Goal: Task Accomplishment & Management: Use online tool/utility

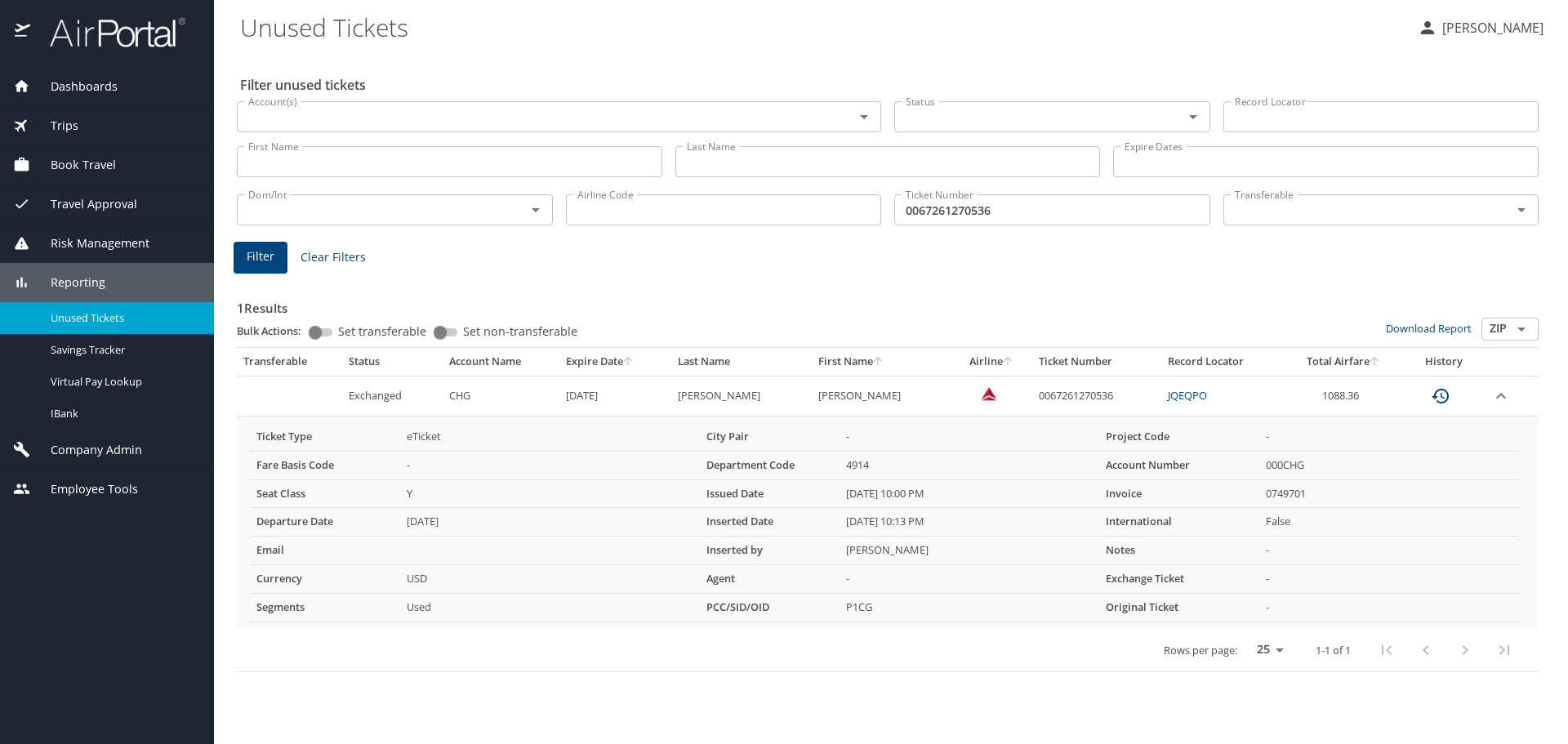
click at [96, 80] on span "Dashboards" at bounding box center [73, 86] width 87 height 18
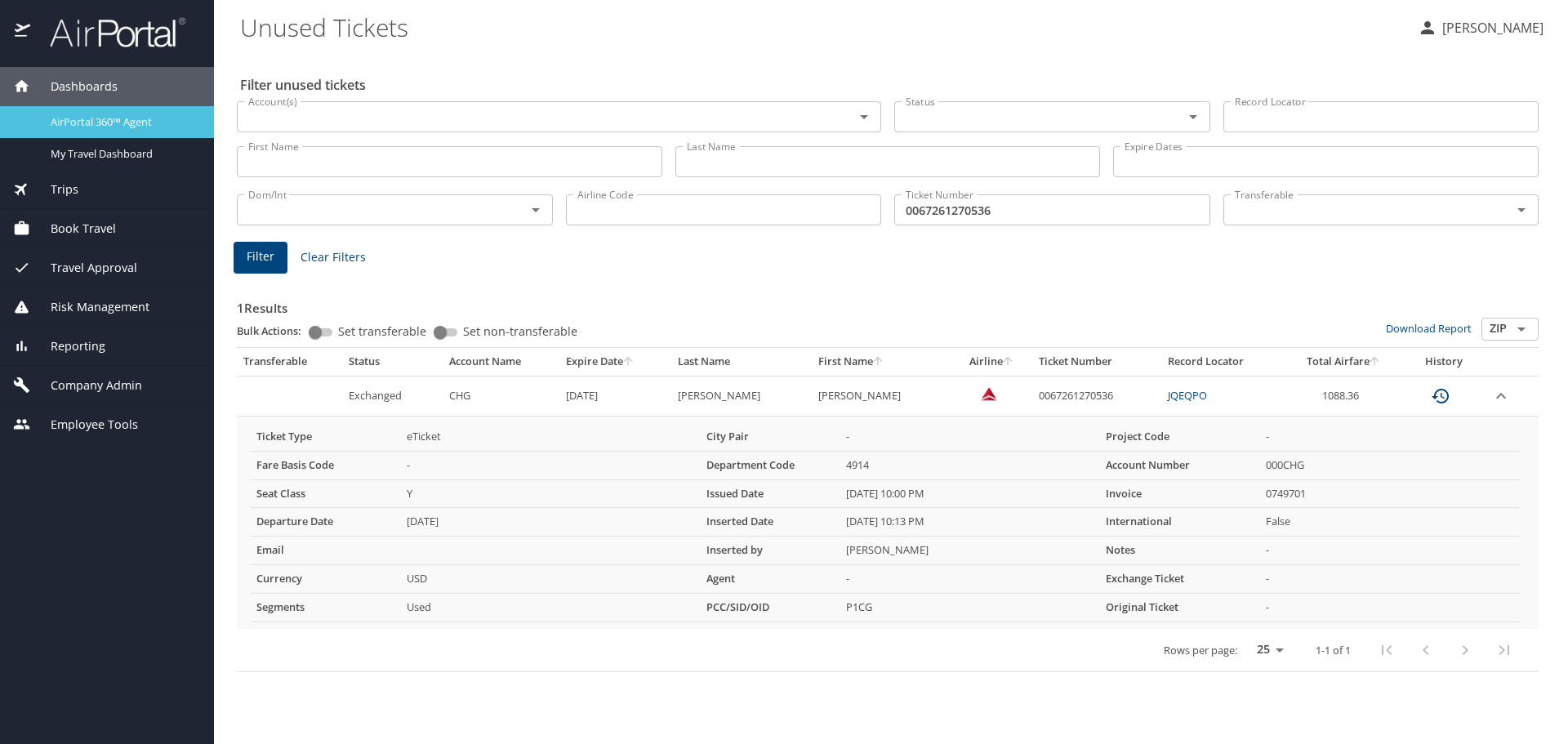
click at [98, 122] on span "AirPortal 360™ Agent" at bounding box center [122, 122] width 144 height 16
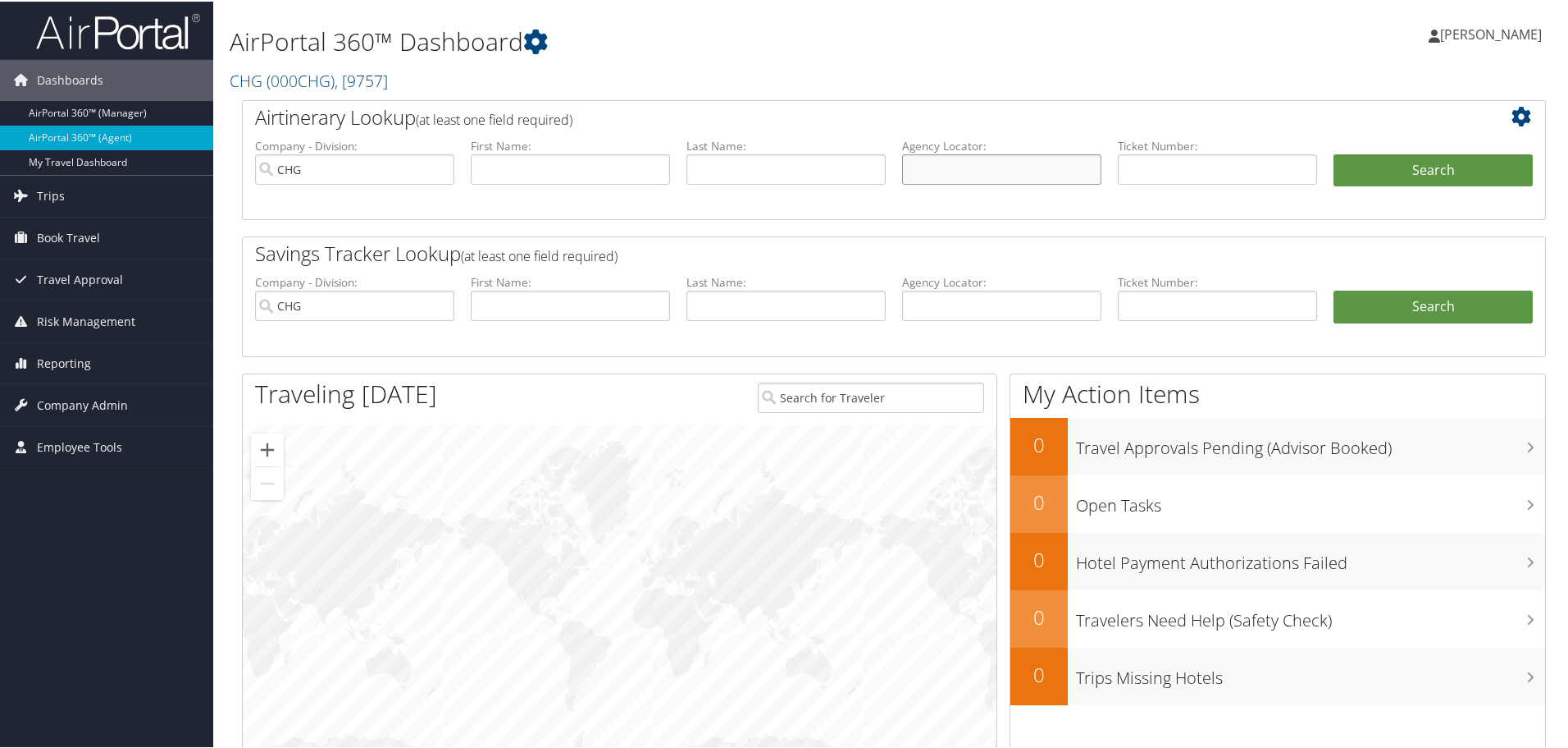
paste input "CZJHMA"
type input "CZJHMA"
click at [1428, 170] on button "Search" at bounding box center [1433, 169] width 199 height 33
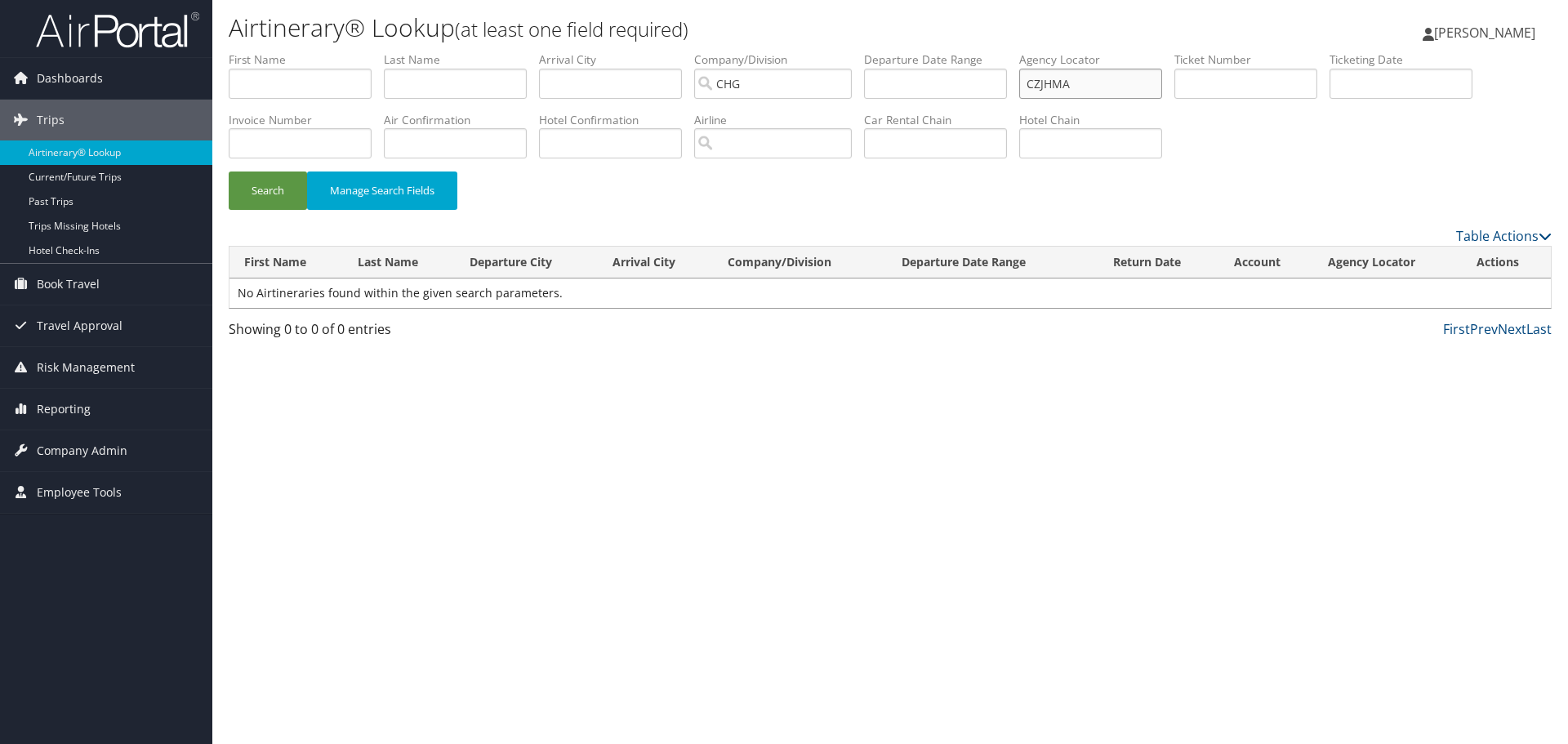
click at [1068, 84] on input "CZJHMA" at bounding box center [1091, 83] width 143 height 30
type input "CZJHMA"
click at [255, 186] on button "Search" at bounding box center [267, 190] width 78 height 39
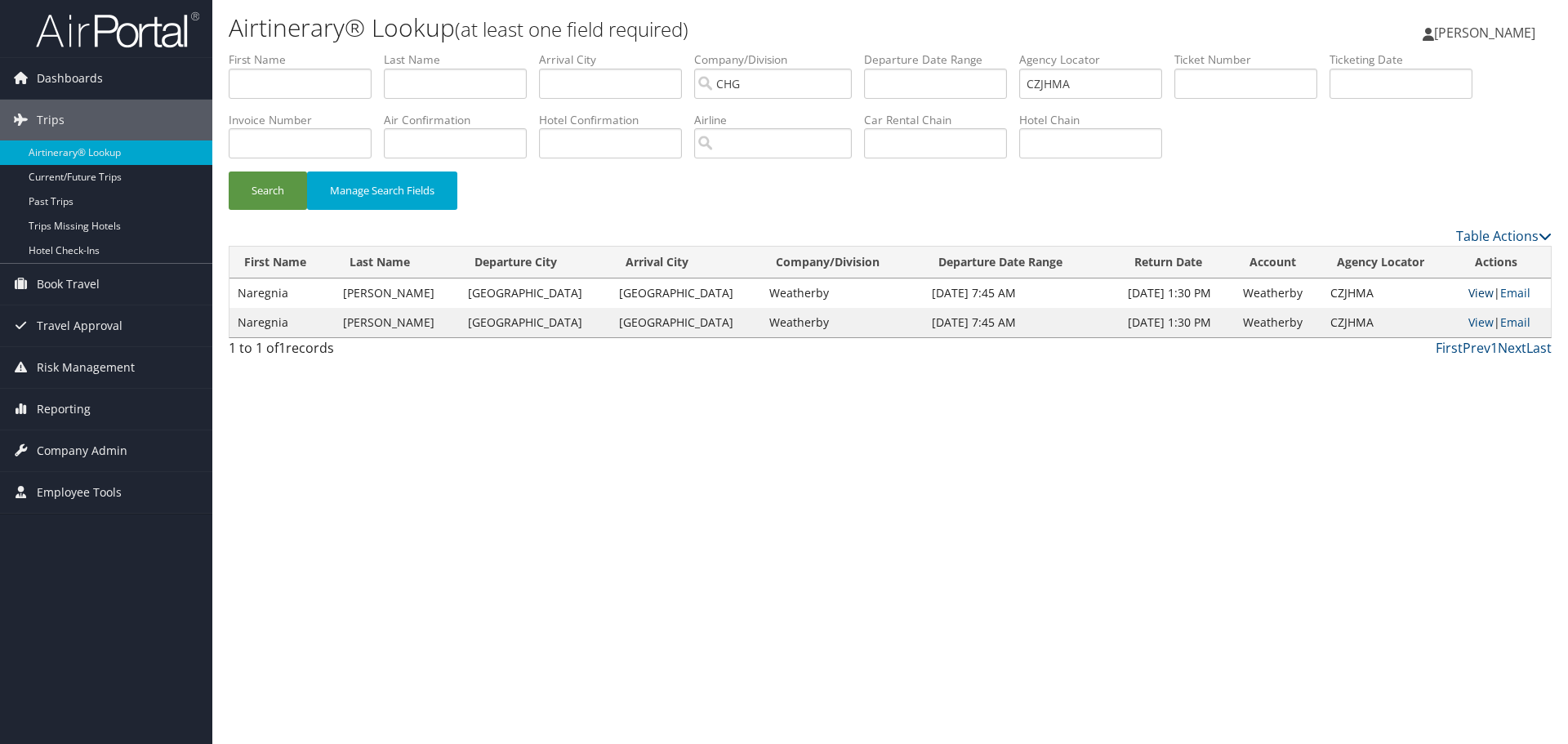
click at [1469, 293] on link "View" at bounding box center [1482, 293] width 26 height 16
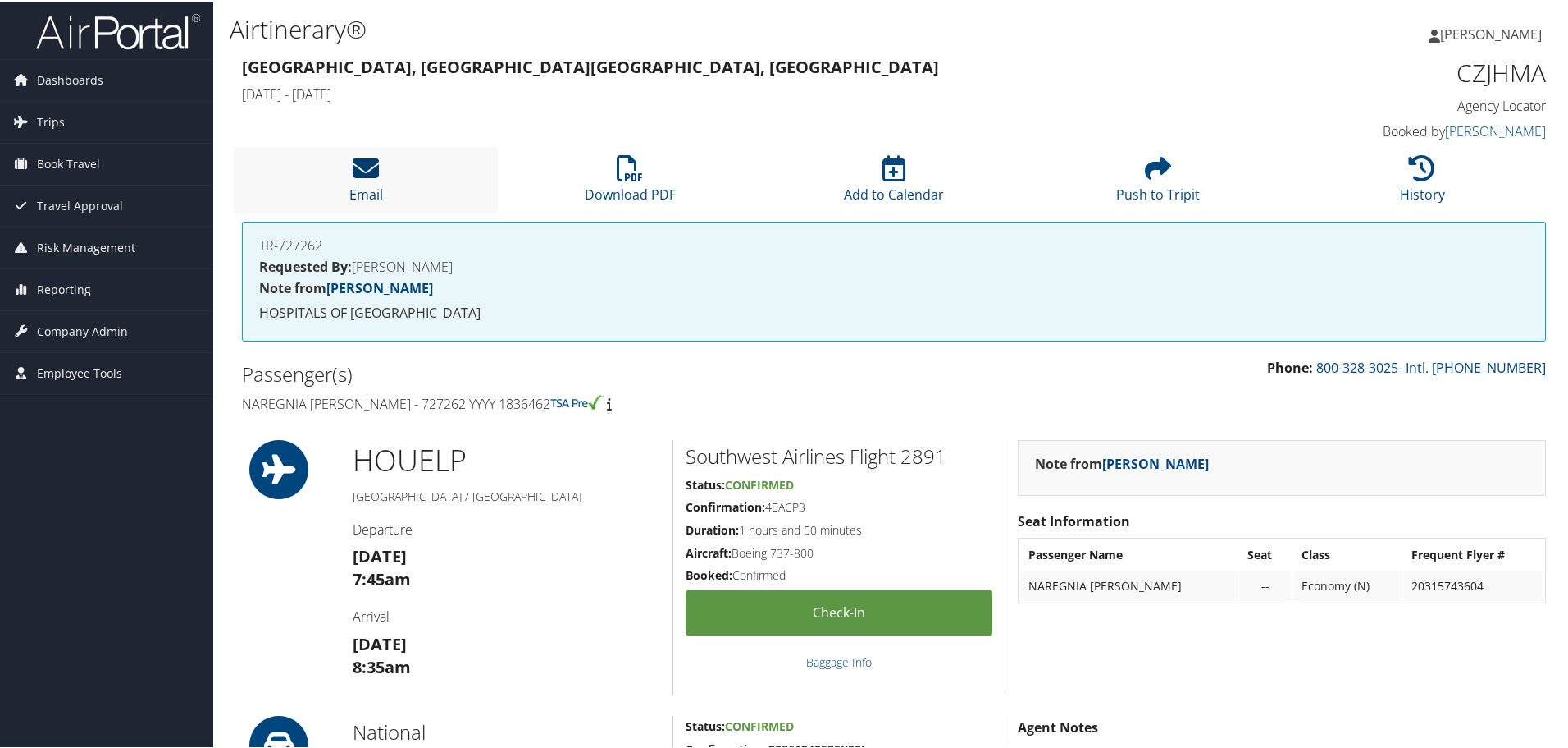
click at [366, 177] on icon at bounding box center [366, 167] width 26 height 26
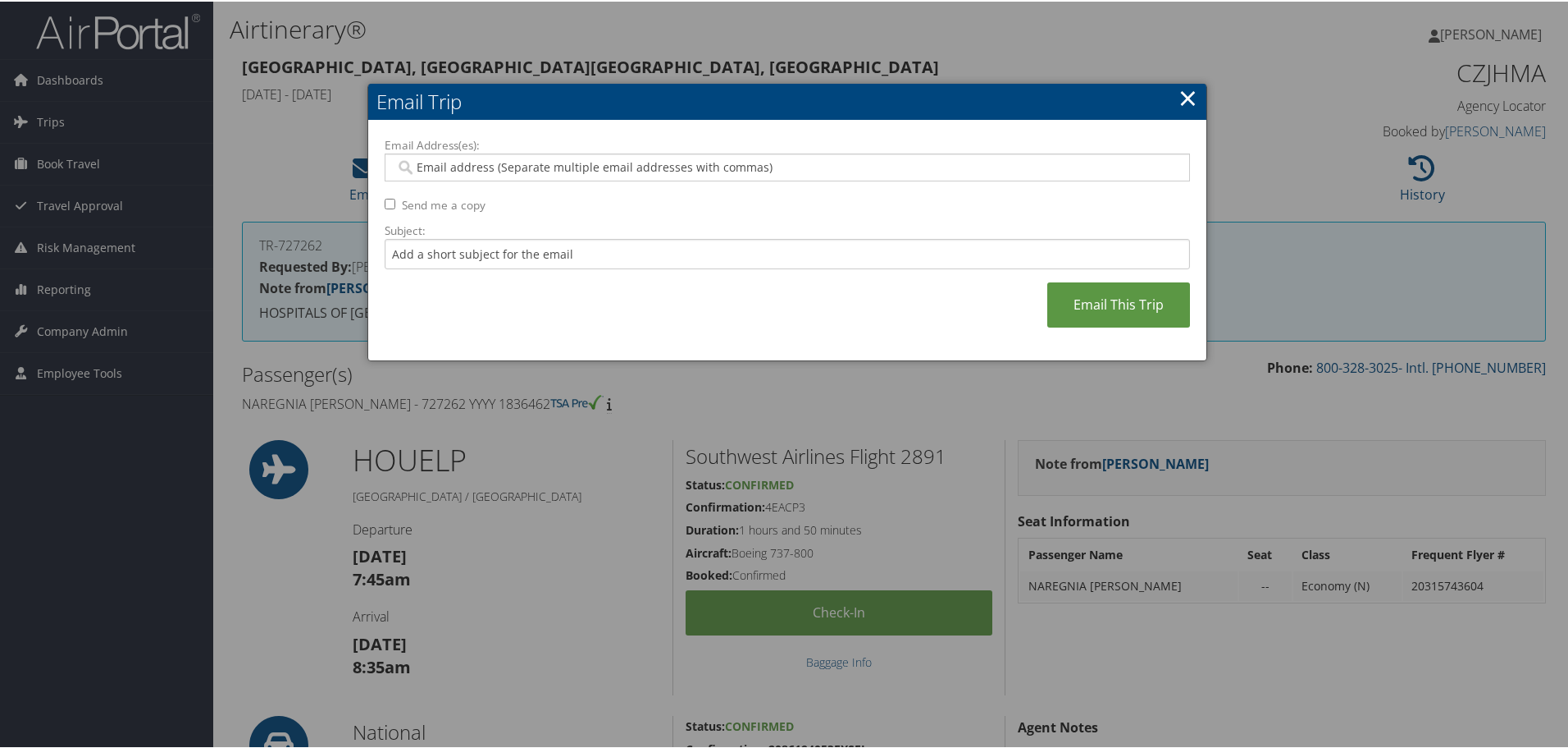
click at [470, 167] on input "Email Address(es):" at bounding box center [787, 166] width 784 height 16
type input "tom"
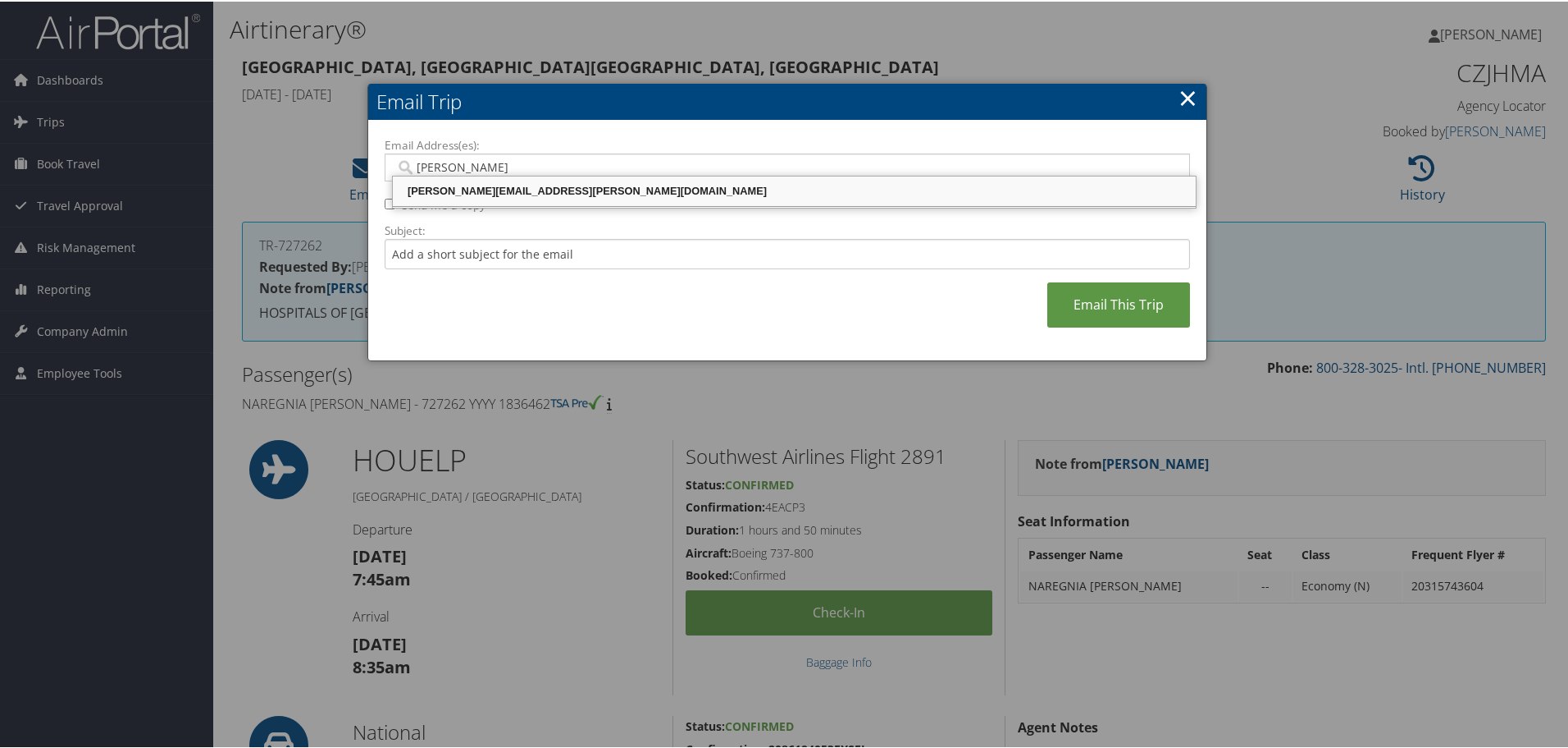
click at [523, 187] on div "TOM.KLEIN@CHGHEALTHCARE.COM" at bounding box center [794, 189] width 798 height 16
type input "TOM.KLEIN@CHGHEALTHCARE.COM"
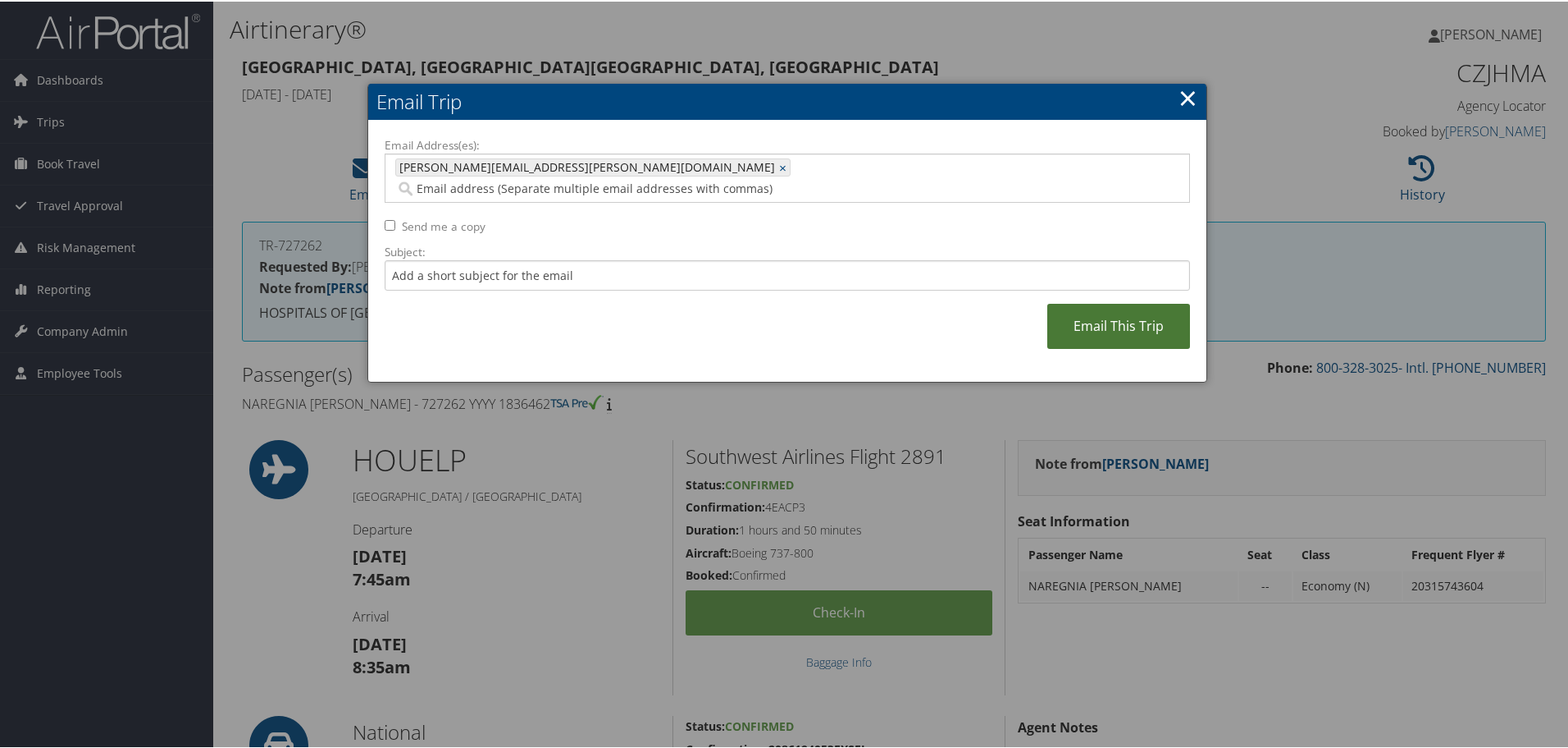
click at [1150, 304] on link "Email This Trip" at bounding box center [1118, 324] width 143 height 45
